Goal: Transaction & Acquisition: Purchase product/service

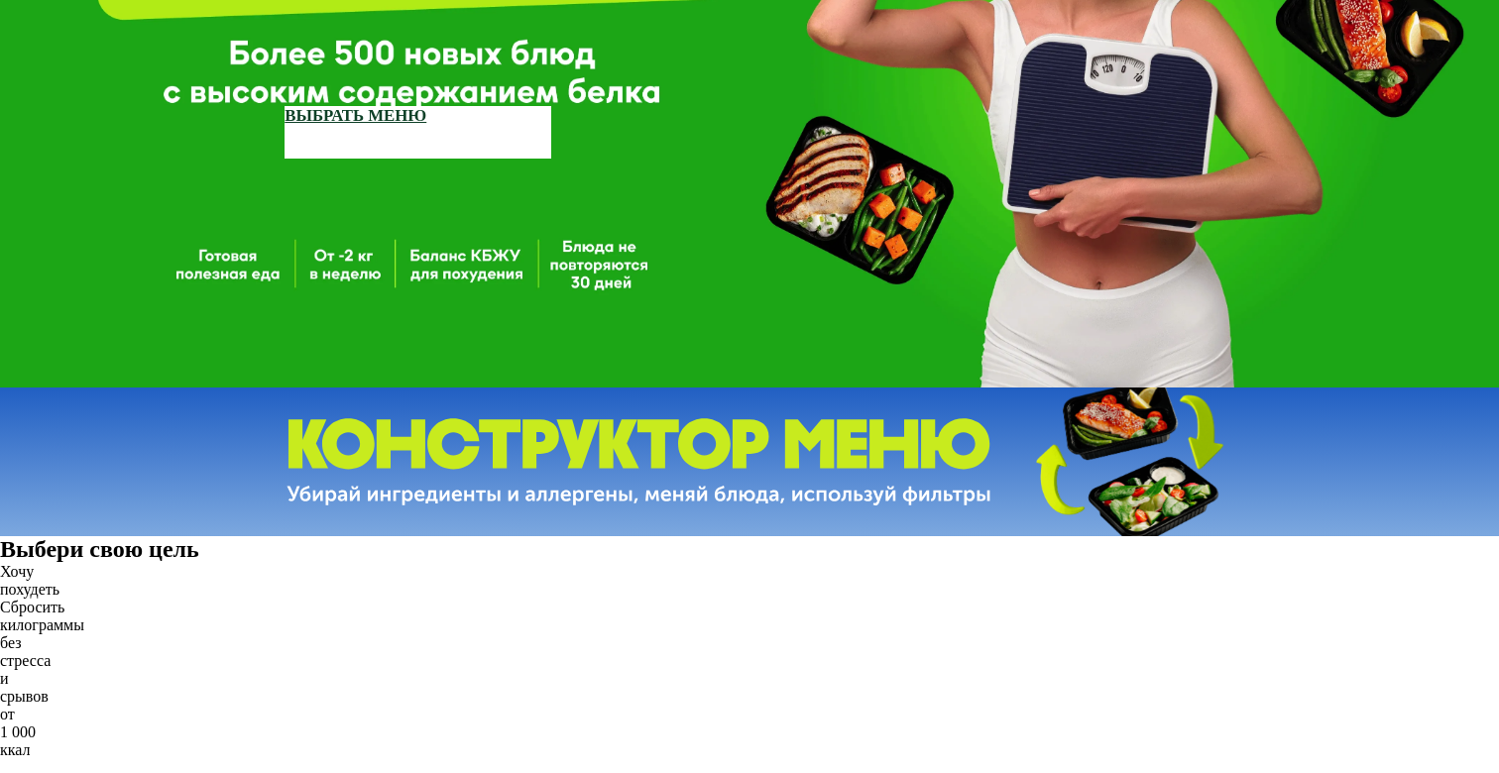
scroll to position [1024, 0]
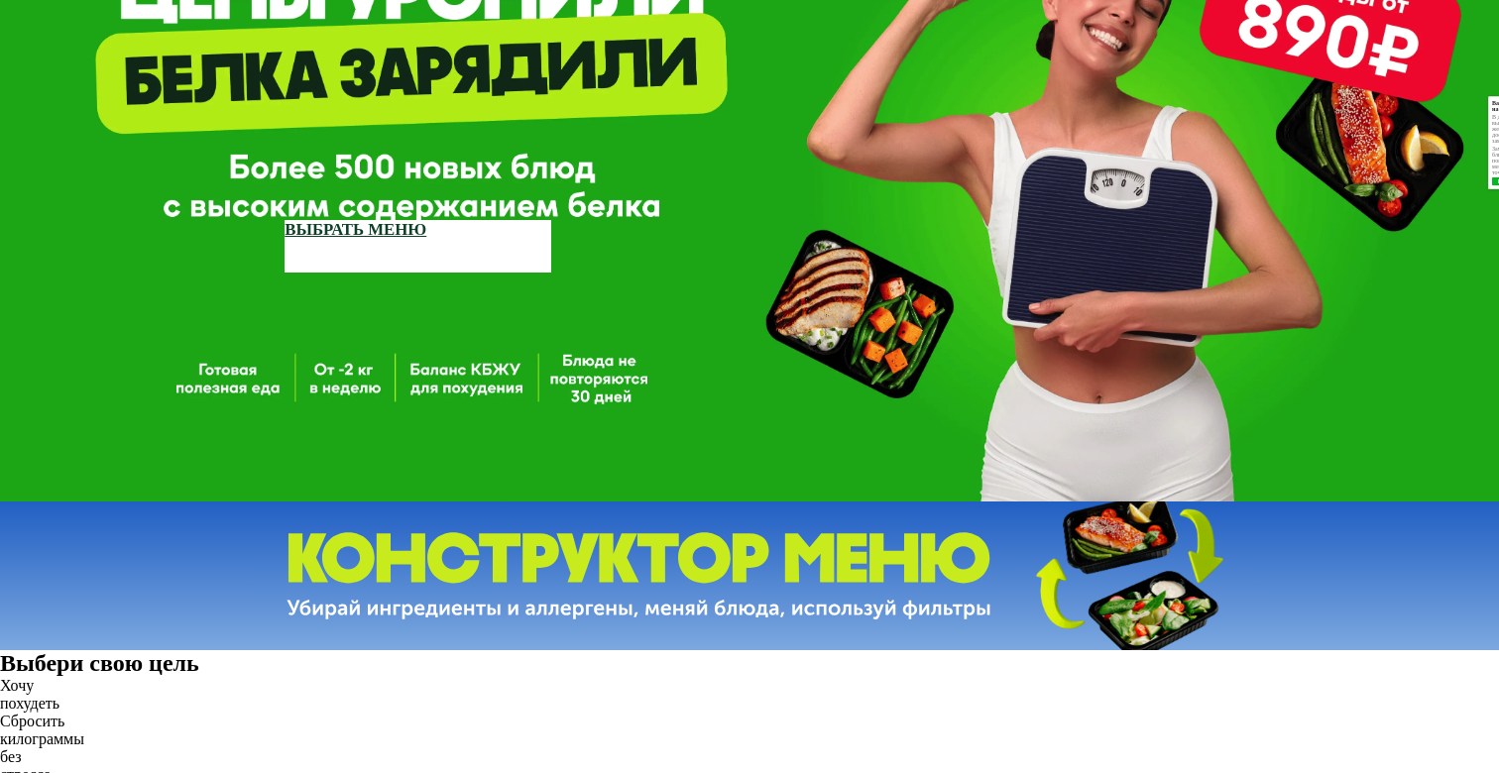
scroll to position [0, 0]
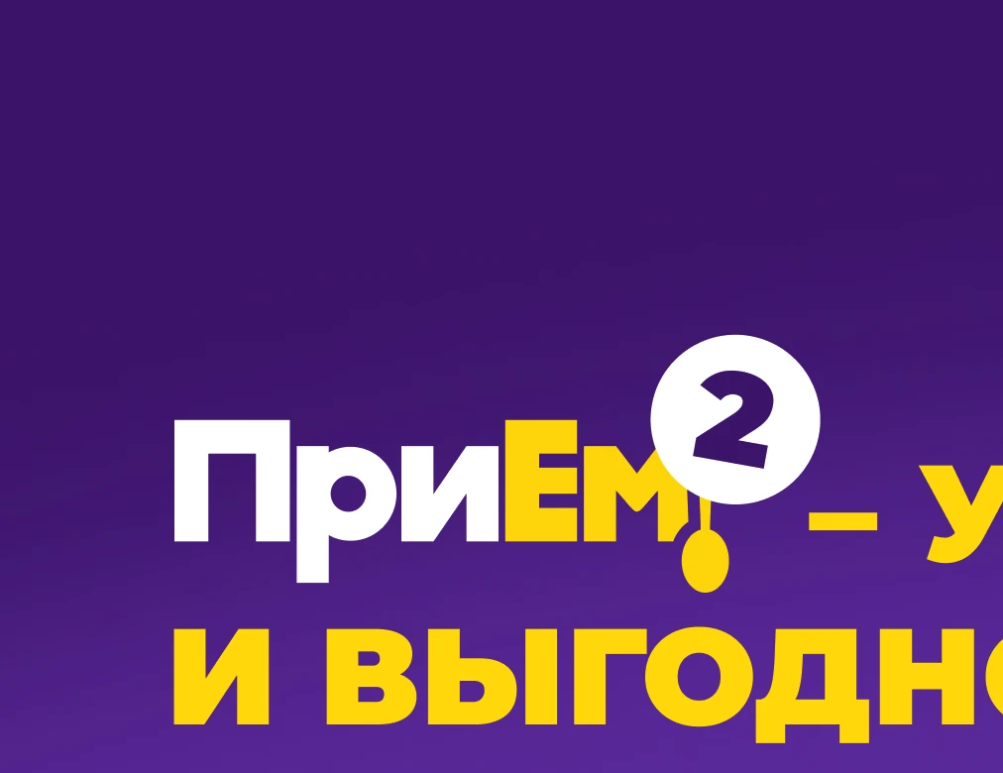
scroll to position [837, 0]
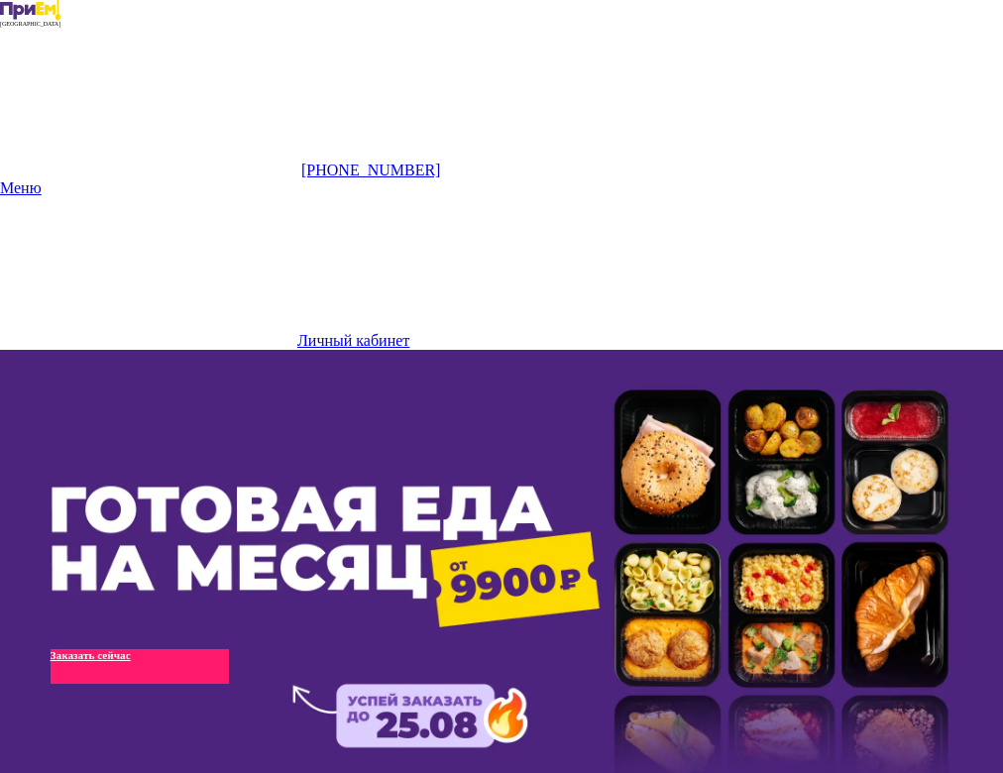
click at [187, 649] on link "Заказать сейчас" at bounding box center [140, 666] width 178 height 35
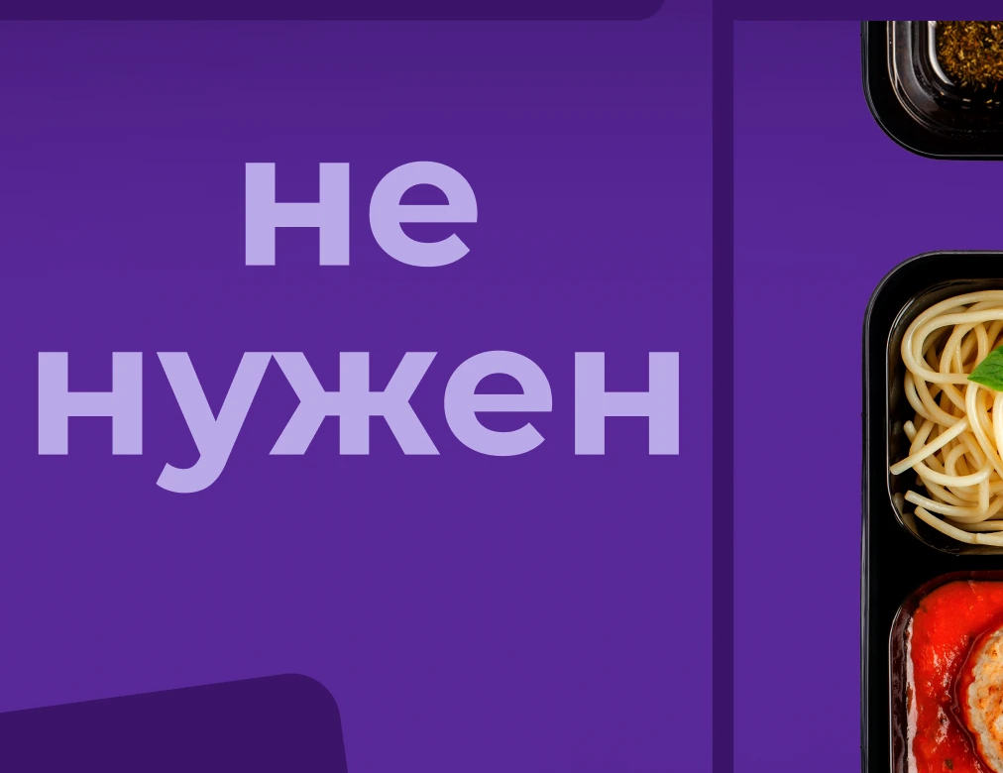
scroll to position [979, 0]
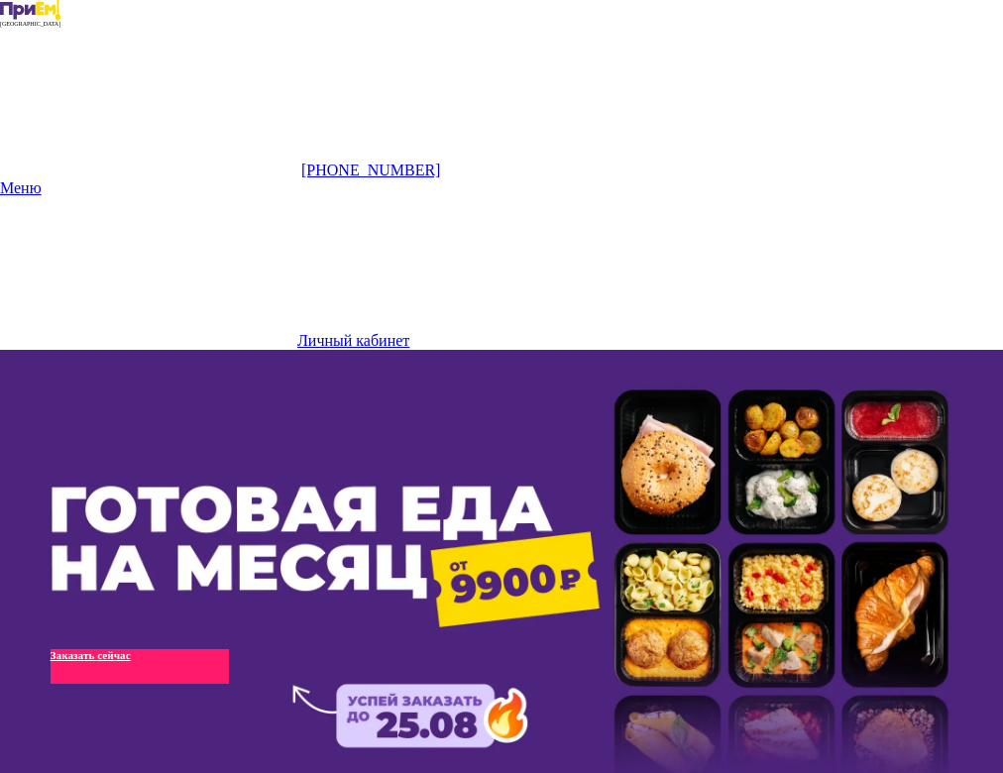
click at [160, 649] on link "Заказать сейчас" at bounding box center [140, 666] width 178 height 35
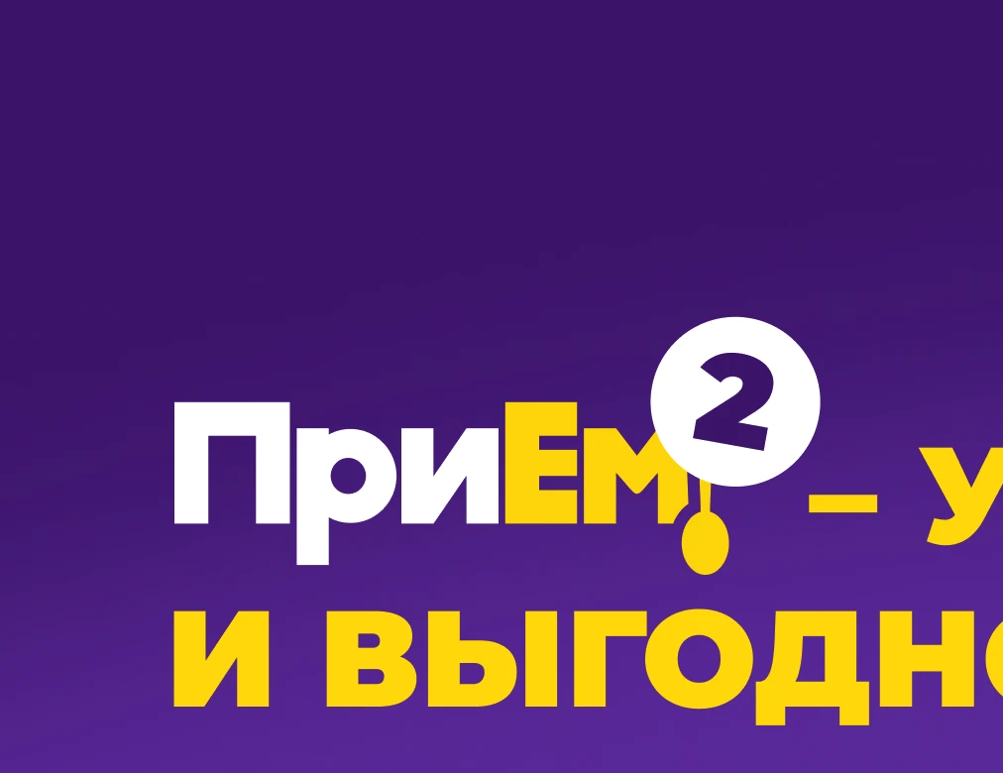
scroll to position [864, 0]
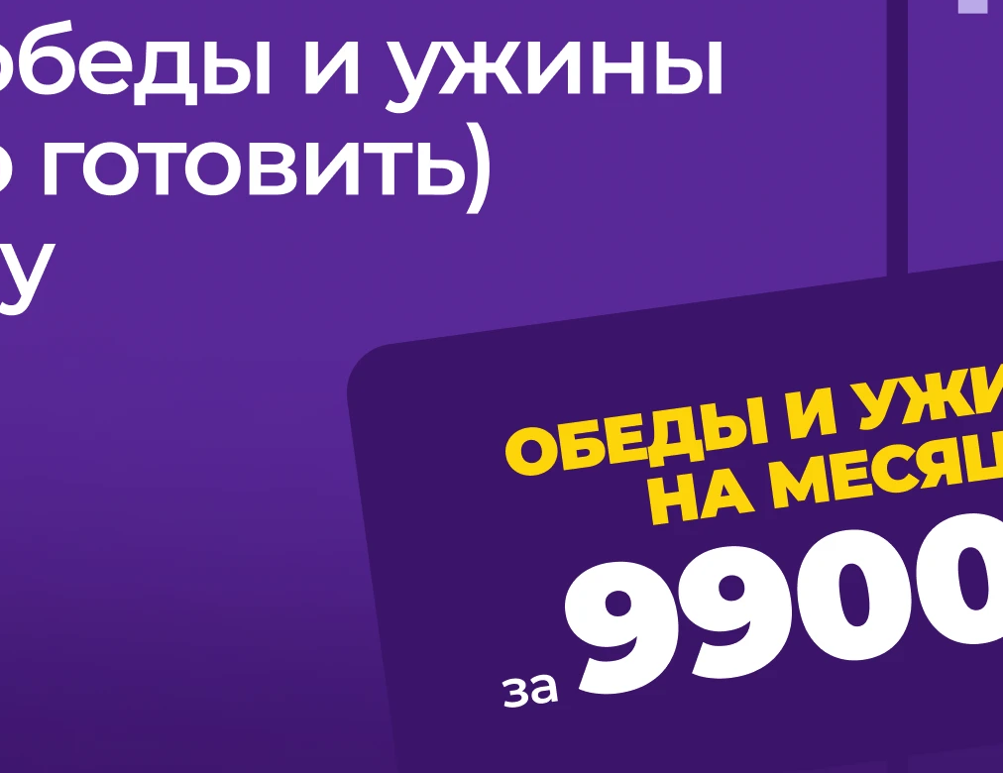
scroll to position [1643, 0]
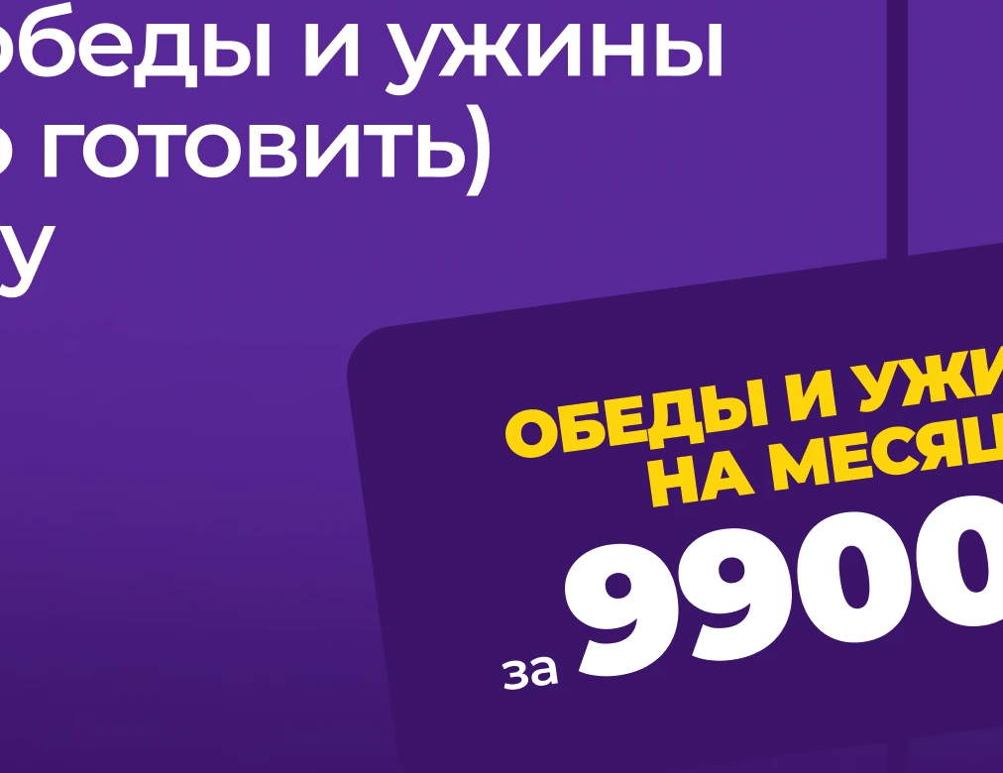
type input "**********"
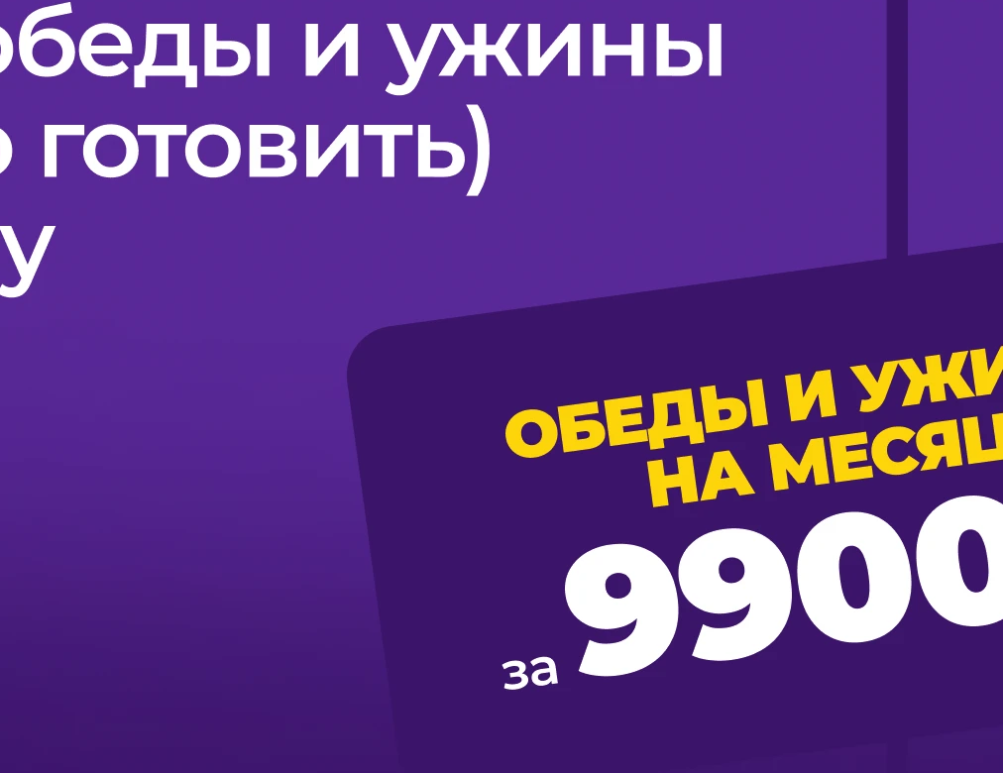
type input "****"
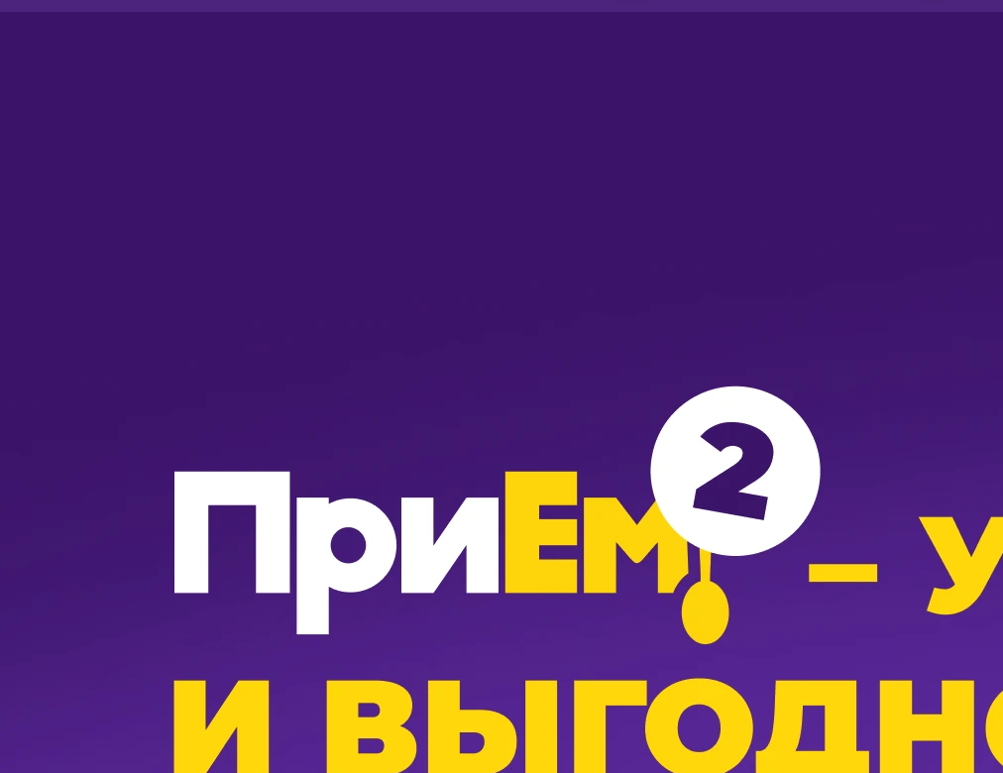
scroll to position [1667, 0]
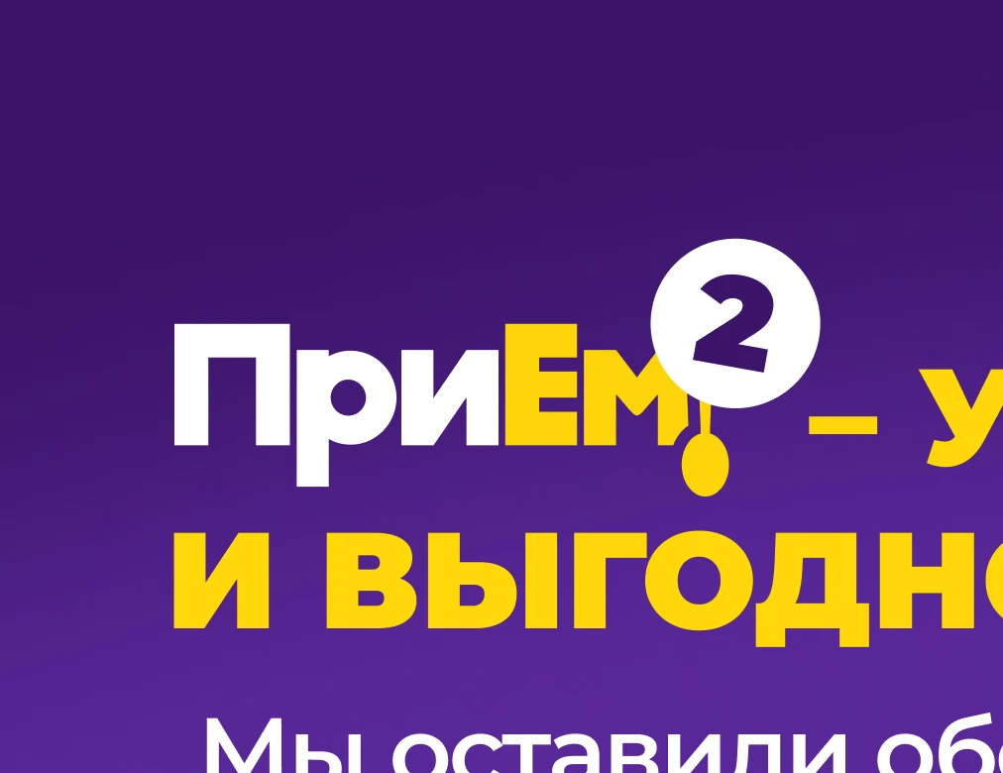
scroll to position [834, 0]
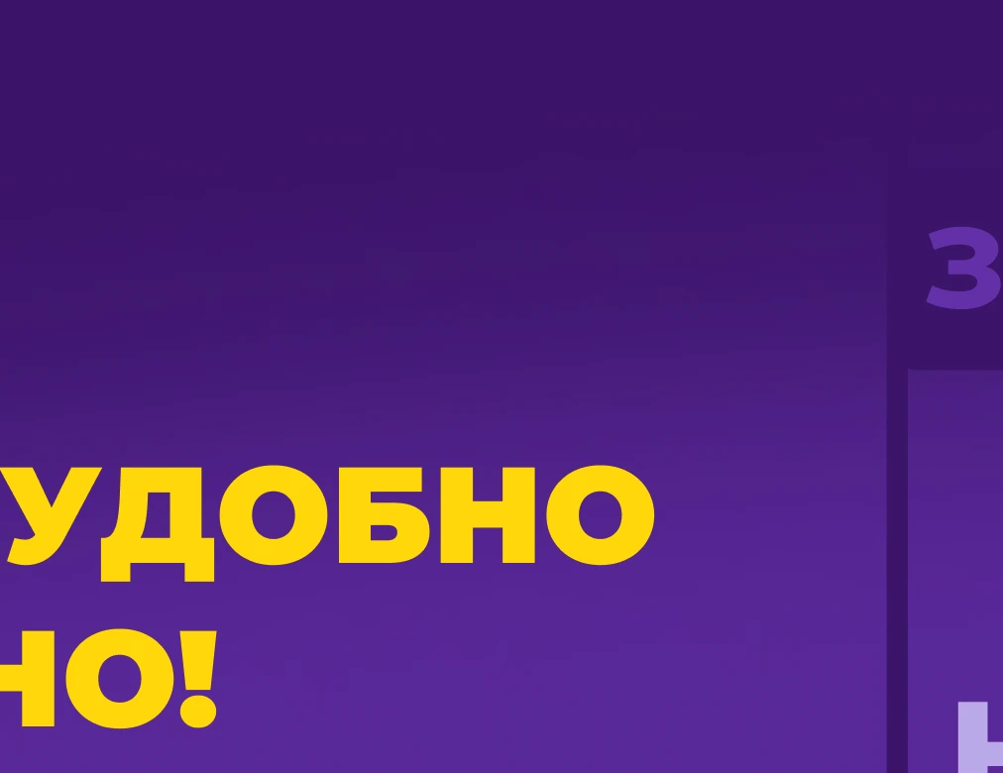
scroll to position [0, 0]
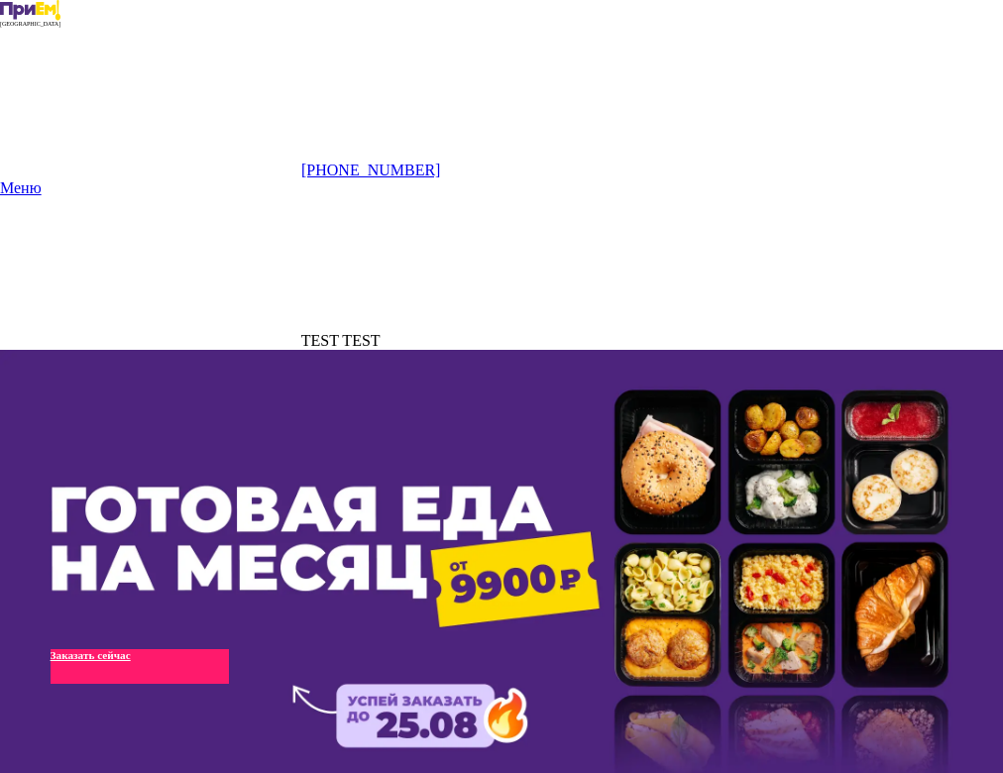
click at [159, 649] on link "Заказать сейчас" at bounding box center [140, 666] width 178 height 35
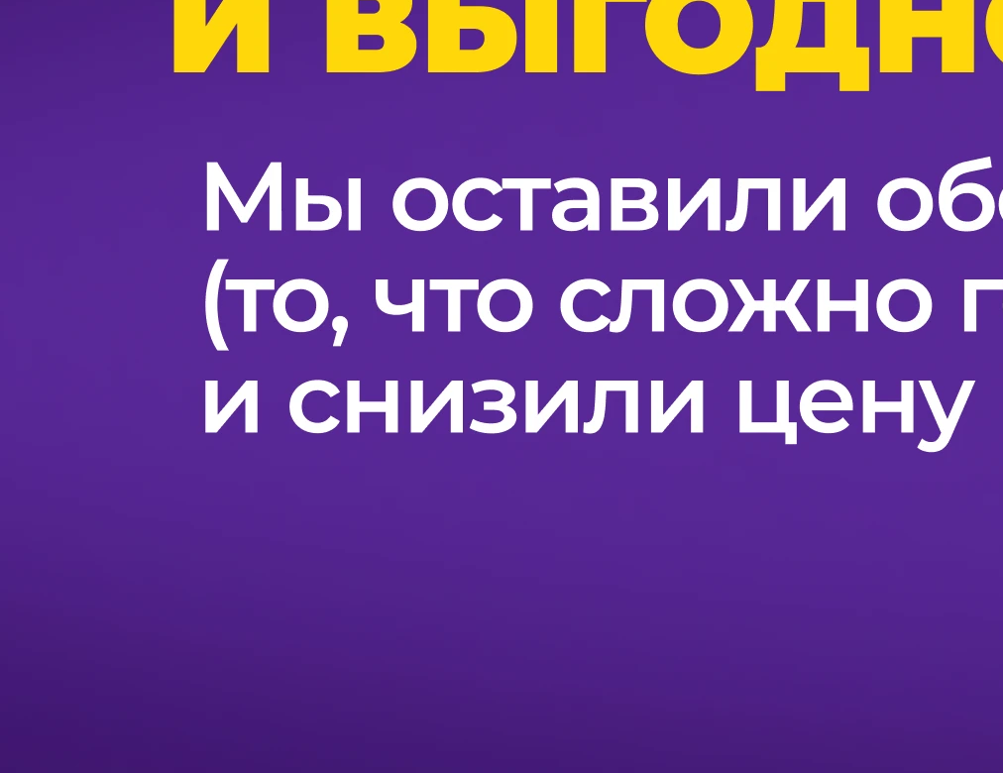
scroll to position [1604, 0]
